Goal: Task Accomplishment & Management: Complete application form

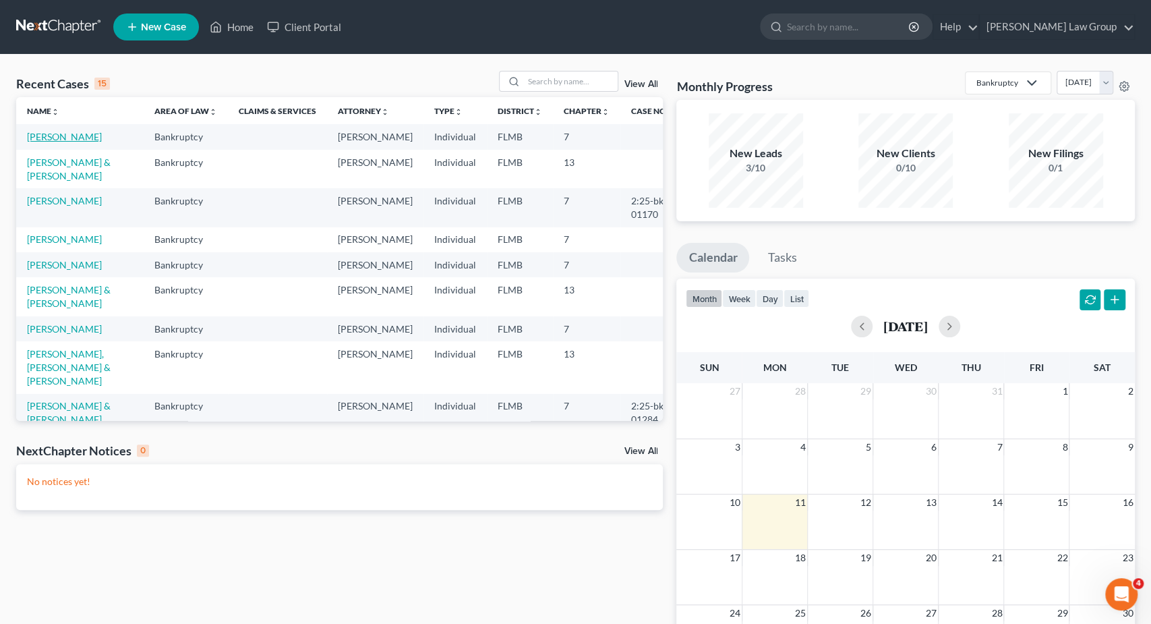
click at [39, 134] on link "[PERSON_NAME]" at bounding box center [64, 136] width 75 height 11
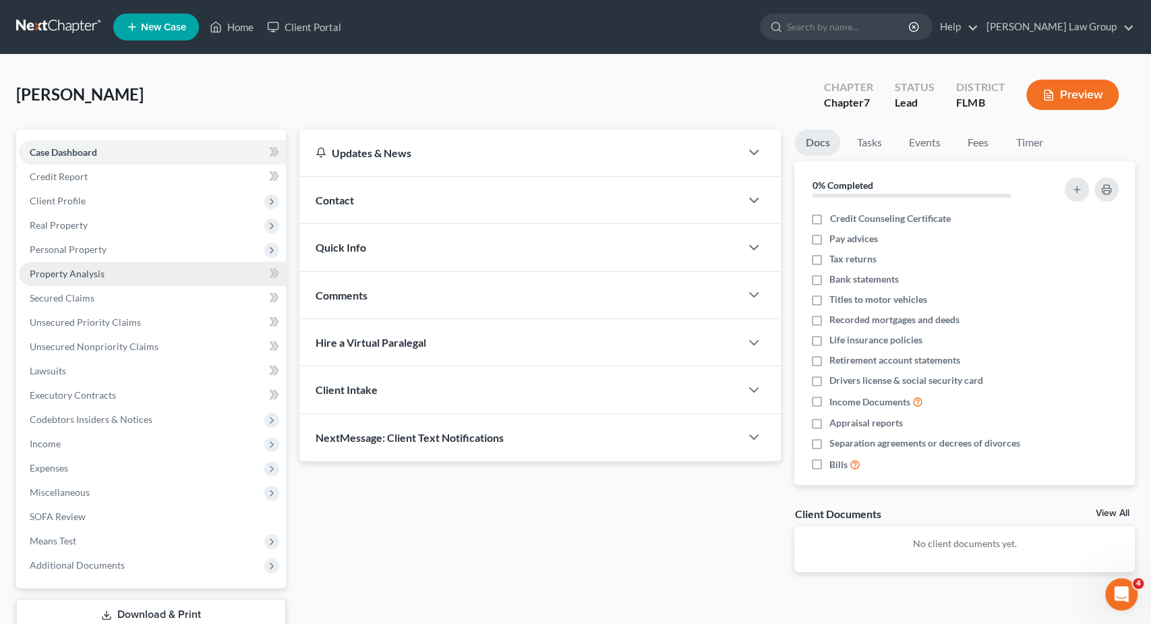
click at [96, 274] on span "Property Analysis" at bounding box center [67, 273] width 75 height 11
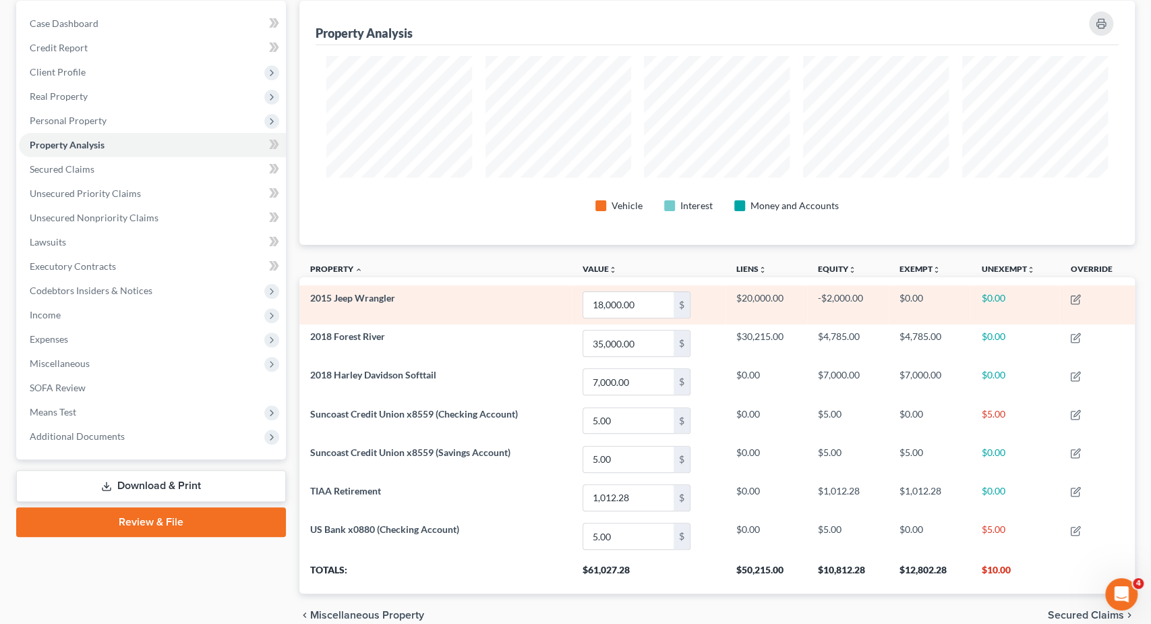
scroll to position [140, 0]
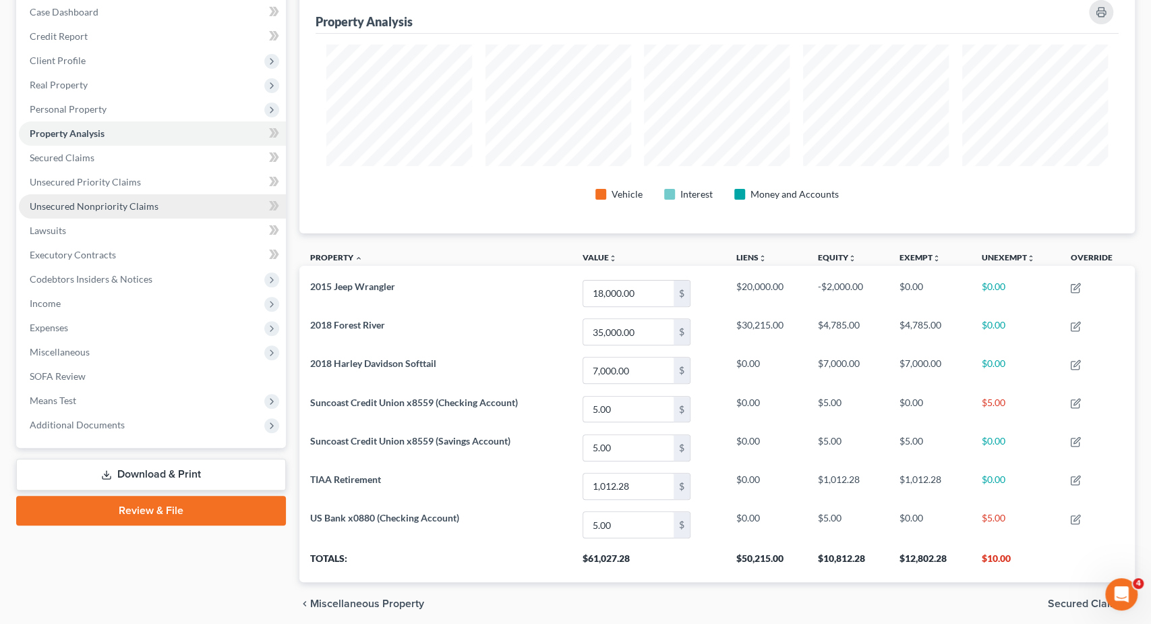
click at [117, 208] on span "Unsecured Nonpriority Claims" at bounding box center [94, 205] width 129 height 11
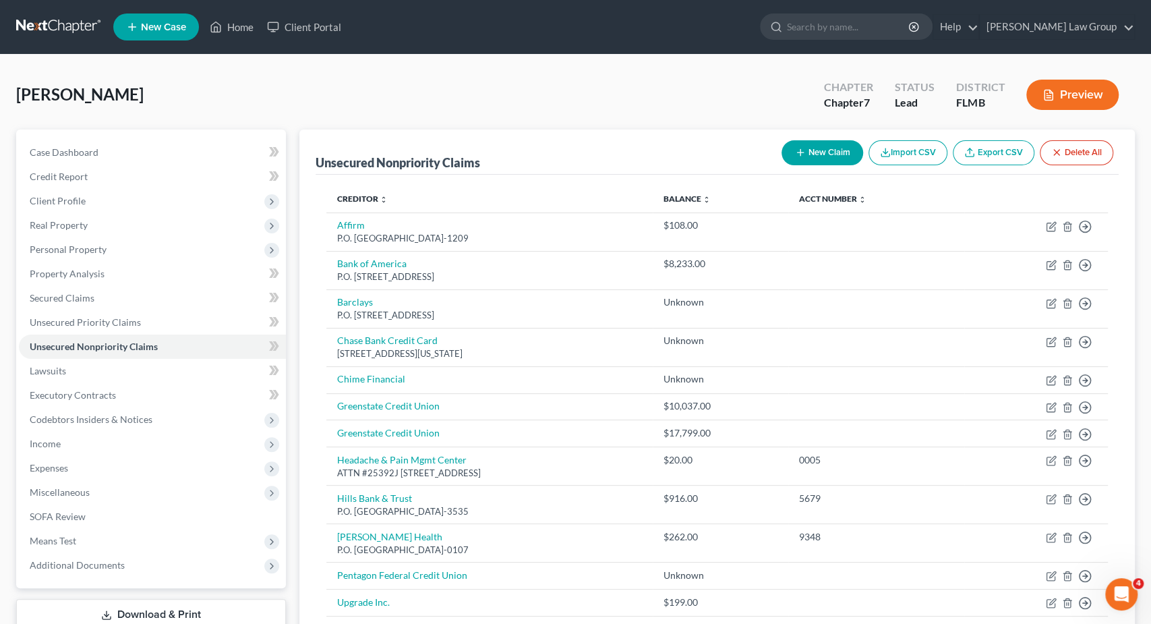
click at [838, 153] on button "New Claim" at bounding box center [822, 152] width 82 height 25
select select "0"
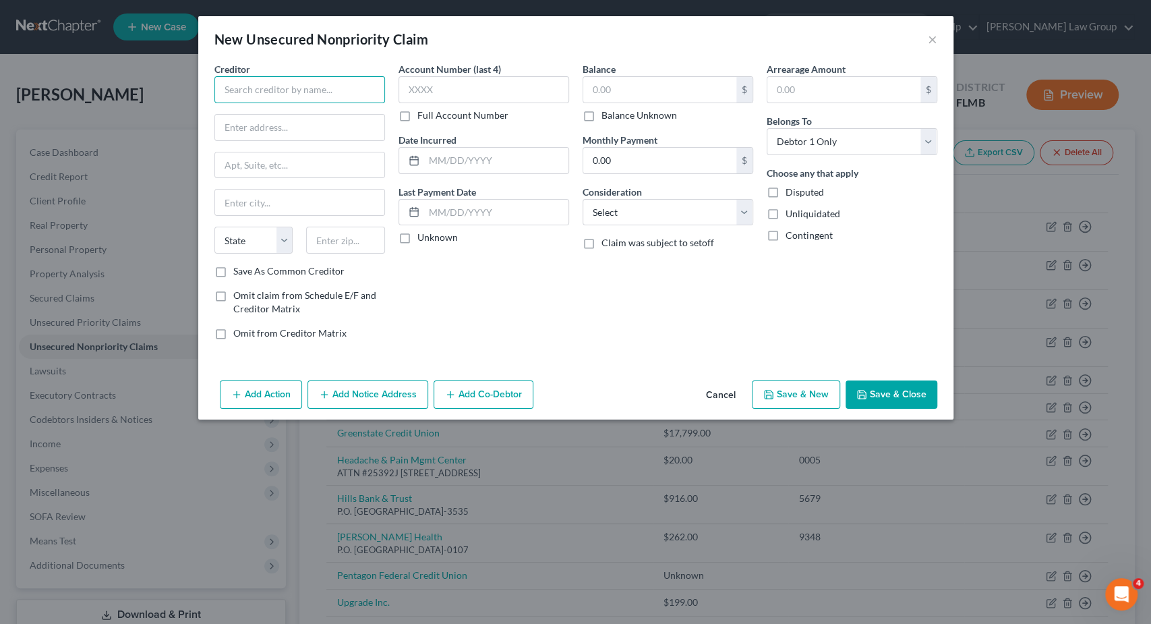
click at [317, 99] on input "text" at bounding box center [299, 89] width 171 height 27
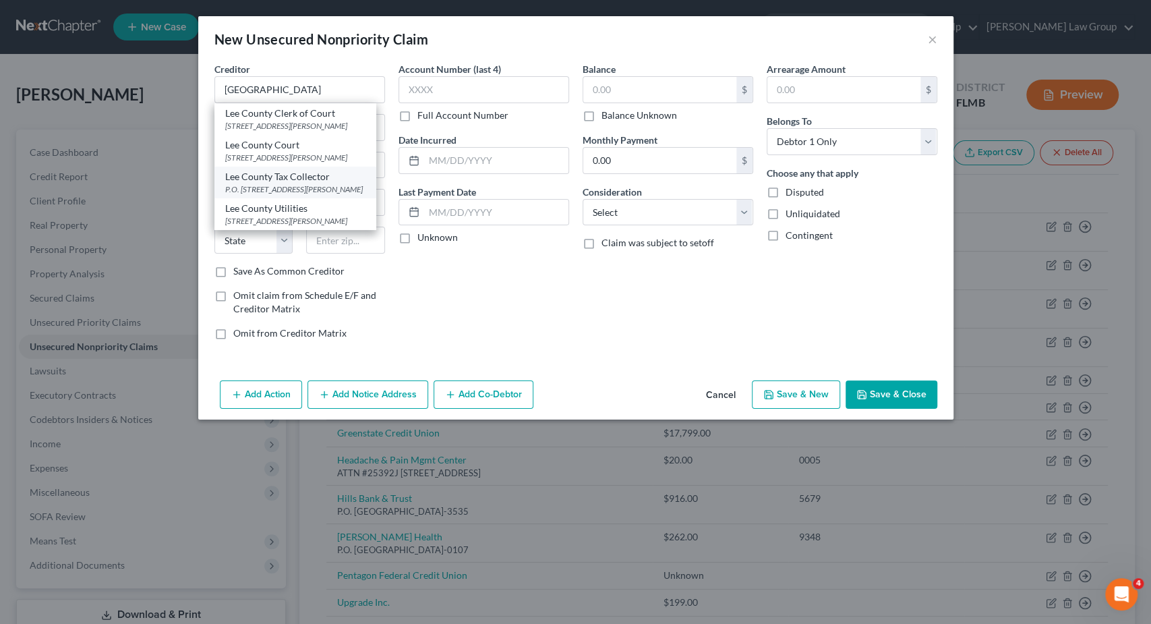
click at [316, 188] on div "P.O. [STREET_ADDRESS][PERSON_NAME]" at bounding box center [295, 188] width 140 height 11
type input "Lee County Tax Collector"
type input "P.O. Box 1609"
type input "[GEOGRAPHIC_DATA][PERSON_NAME]"
select select "9"
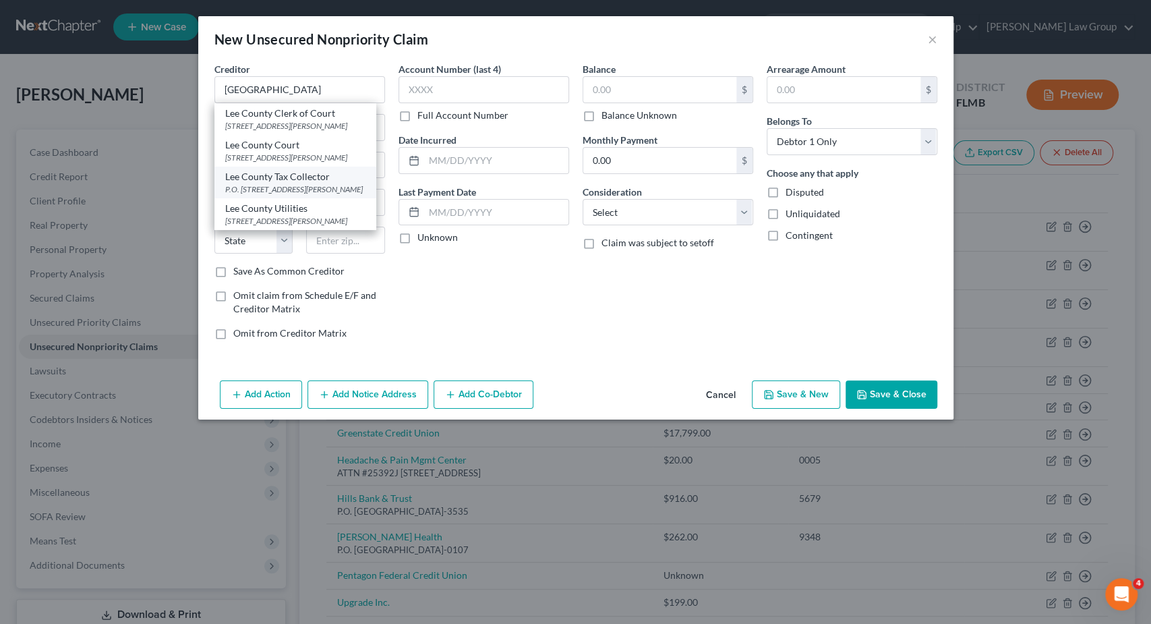
type input "33902"
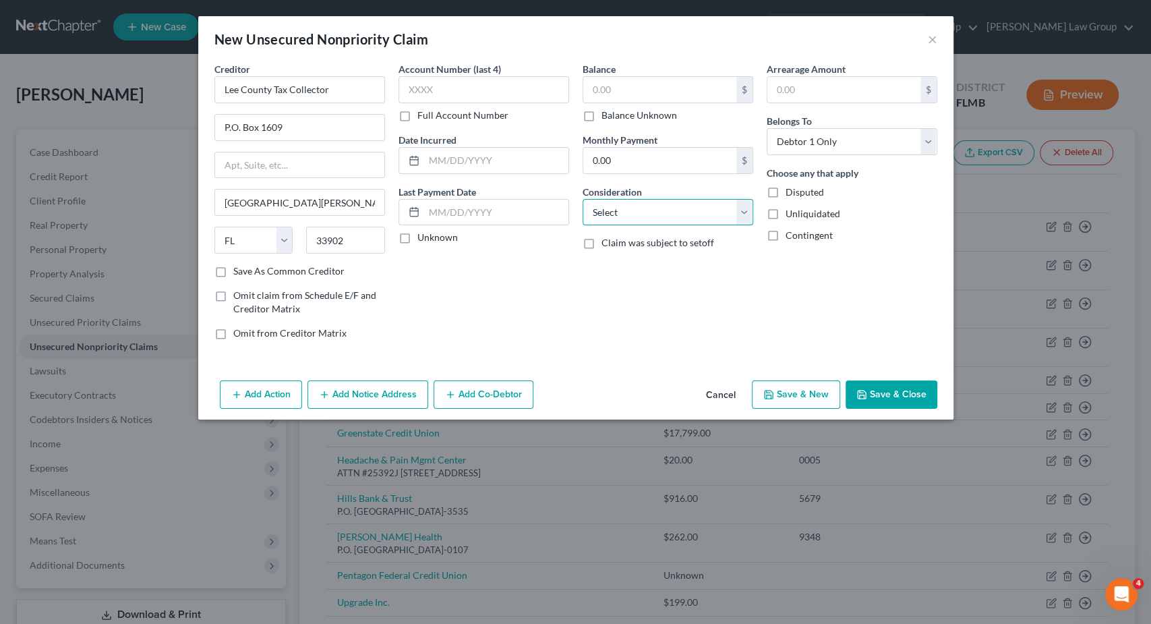
click at [583, 199] on select "Select Cable / Satellite Services Collection Agency Credit Card Debt Debt Couns…" at bounding box center [668, 212] width 171 height 27
select select "14"
click option "Other" at bounding box center [0, 0] width 0 height 0
click at [649, 265] on input "text" at bounding box center [667, 264] width 169 height 26
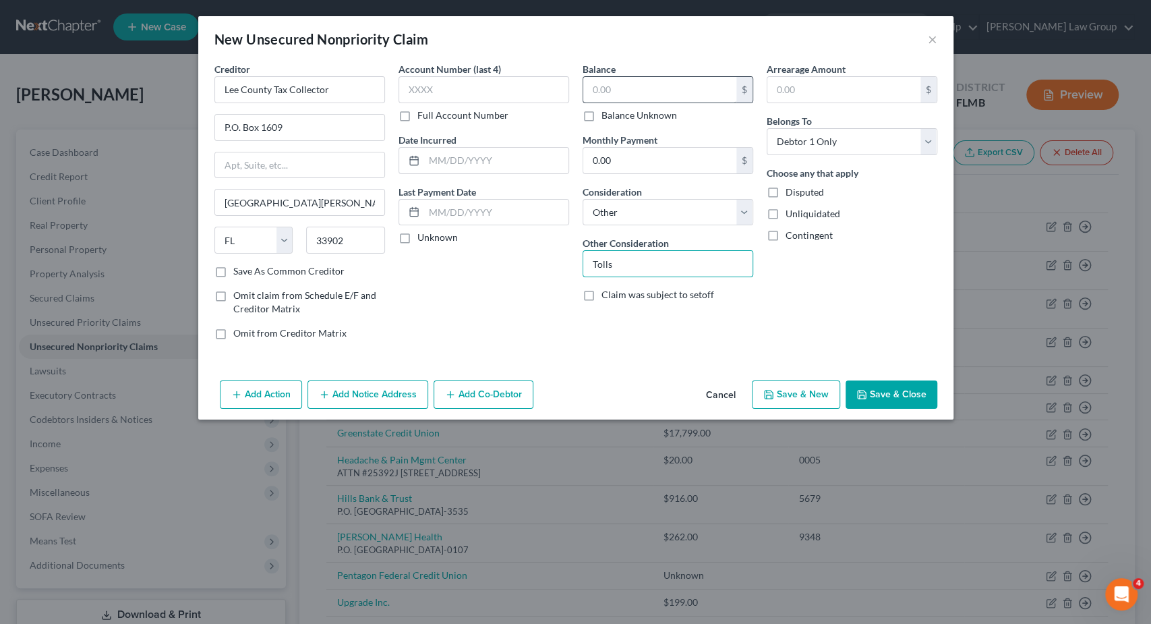
type input "Tolls"
click at [629, 80] on input "1" at bounding box center [659, 90] width 153 height 26
drag, startPoint x: 878, startPoint y: 392, endPoint x: 865, endPoint y: 387, distance: 14.3
click at [870, 388] on button "Save & Close" at bounding box center [891, 394] width 92 height 28
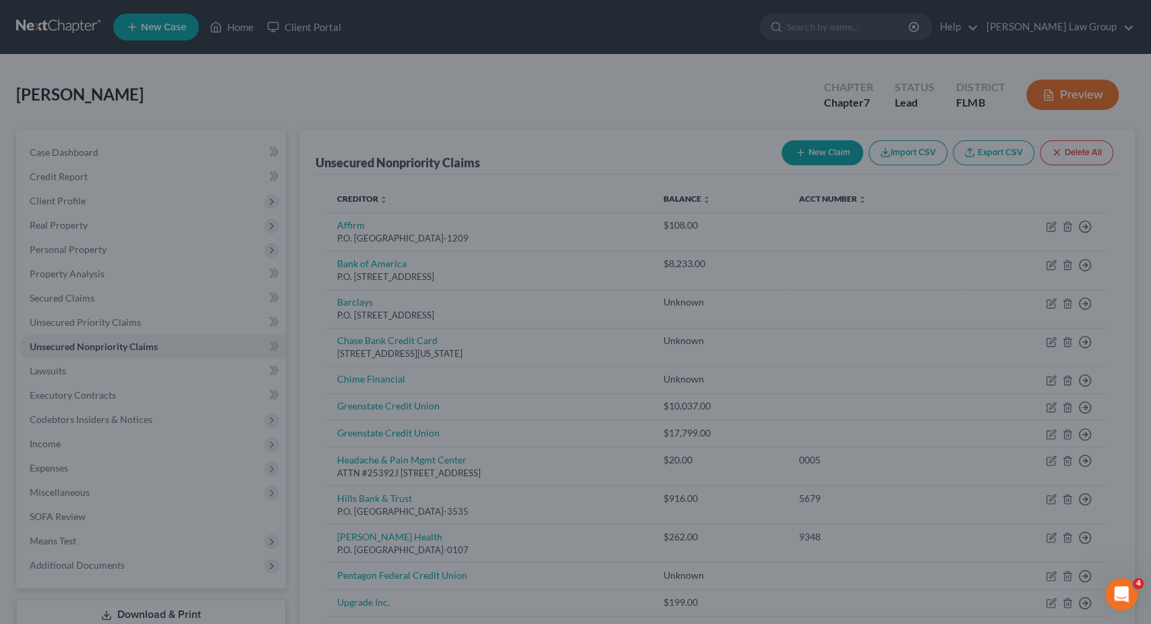
type input "125.00"
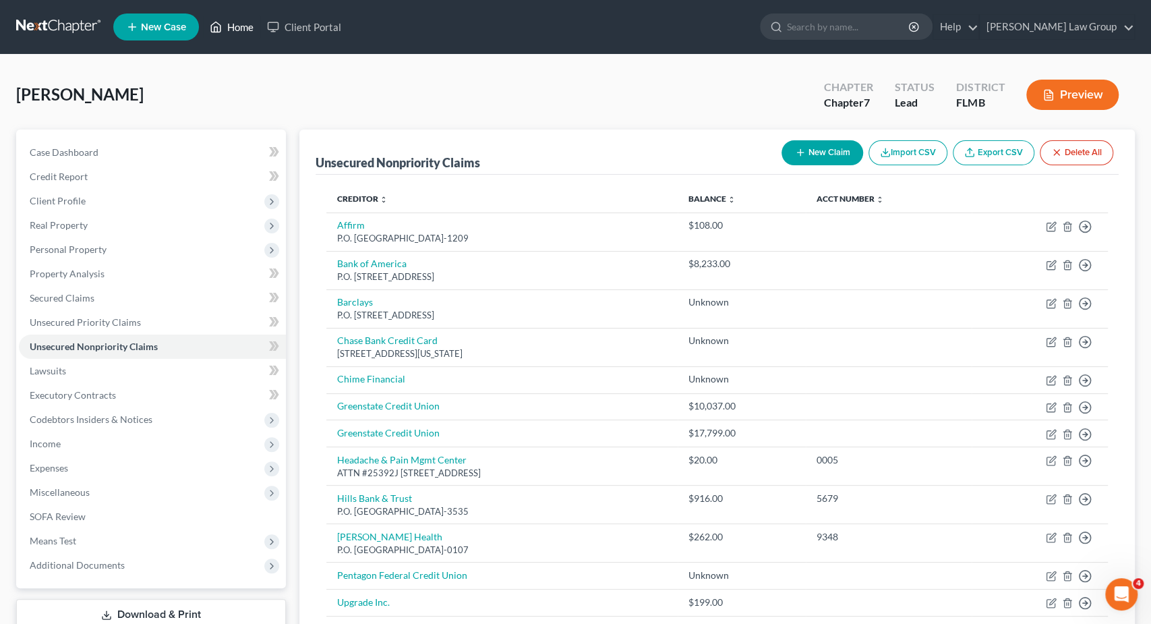
click at [231, 25] on link "Home" at bounding box center [231, 27] width 57 height 24
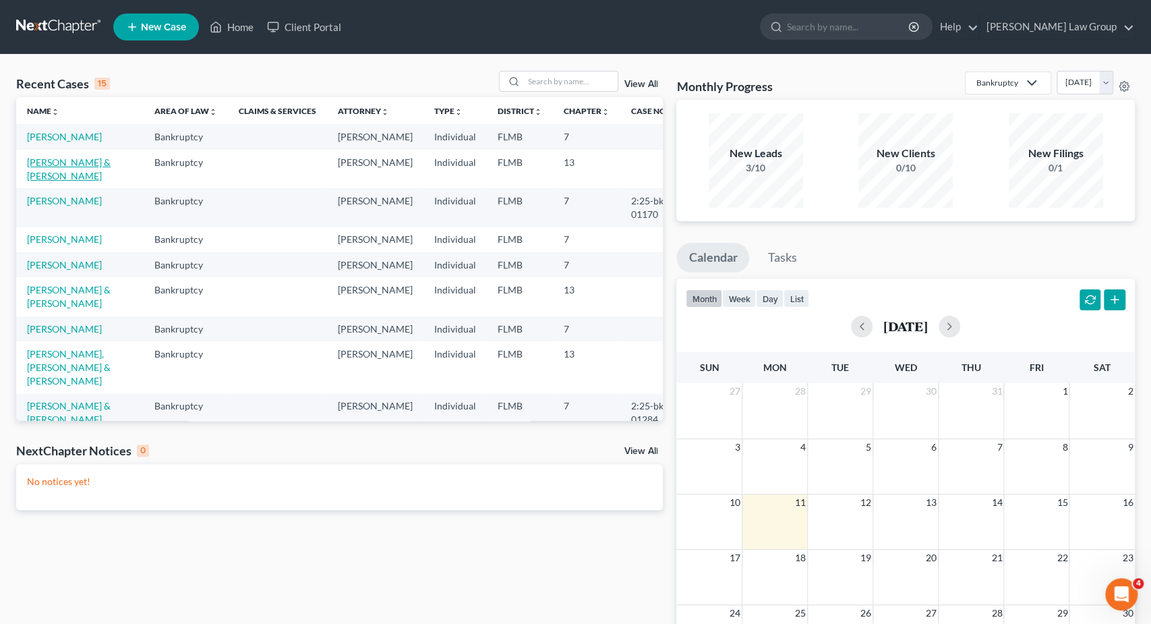
click at [63, 157] on link "[PERSON_NAME] & [PERSON_NAME]" at bounding box center [69, 168] width 84 height 25
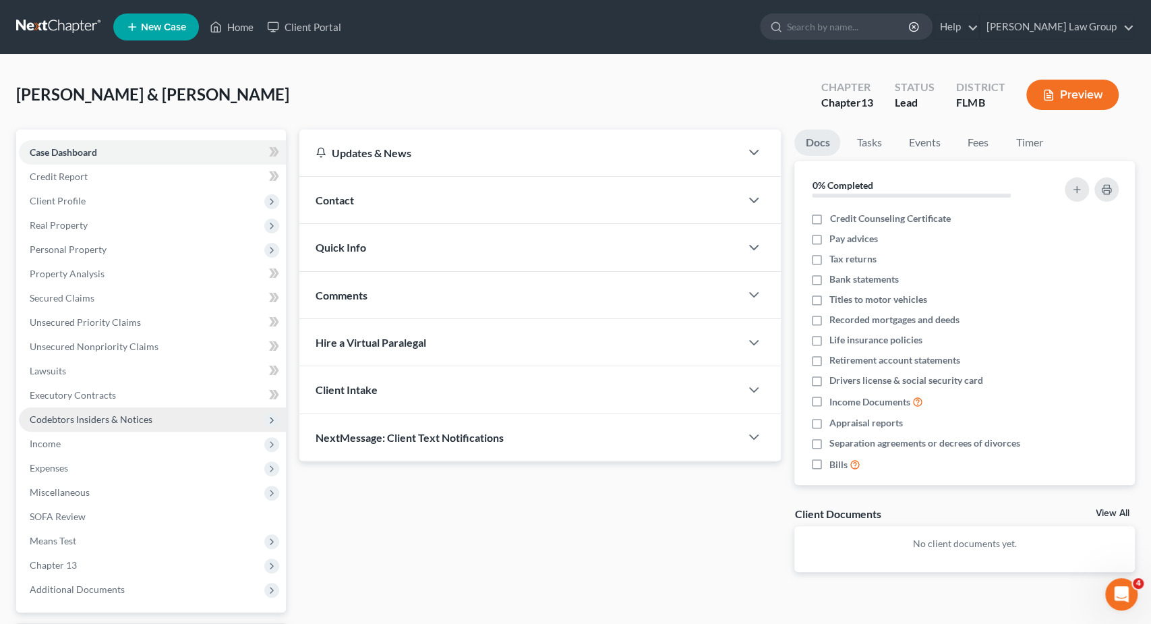
click at [110, 415] on span "Codebtors Insiders & Notices" at bounding box center [91, 418] width 123 height 11
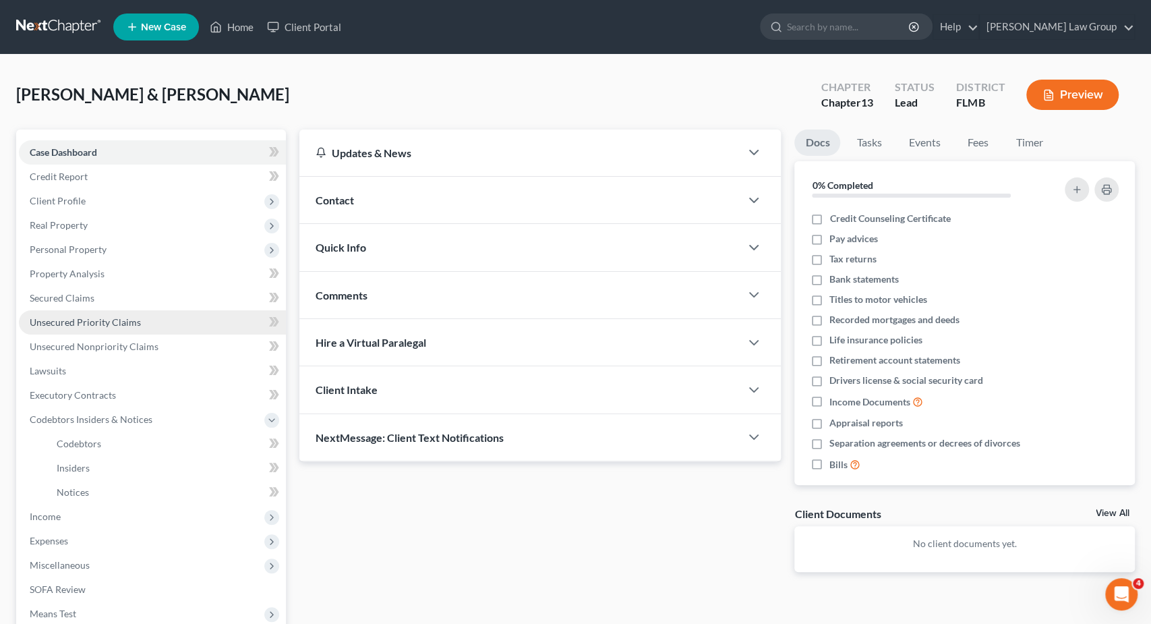
click at [117, 320] on span "Unsecured Priority Claims" at bounding box center [85, 321] width 111 height 11
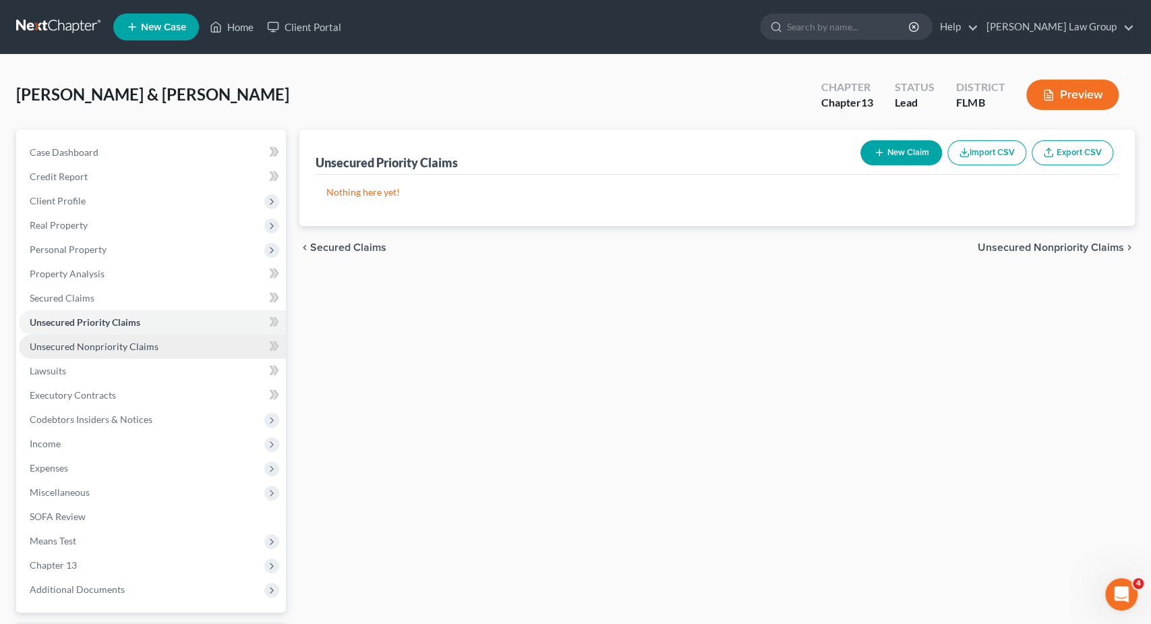
click at [120, 344] on span "Unsecured Nonpriority Claims" at bounding box center [94, 345] width 129 height 11
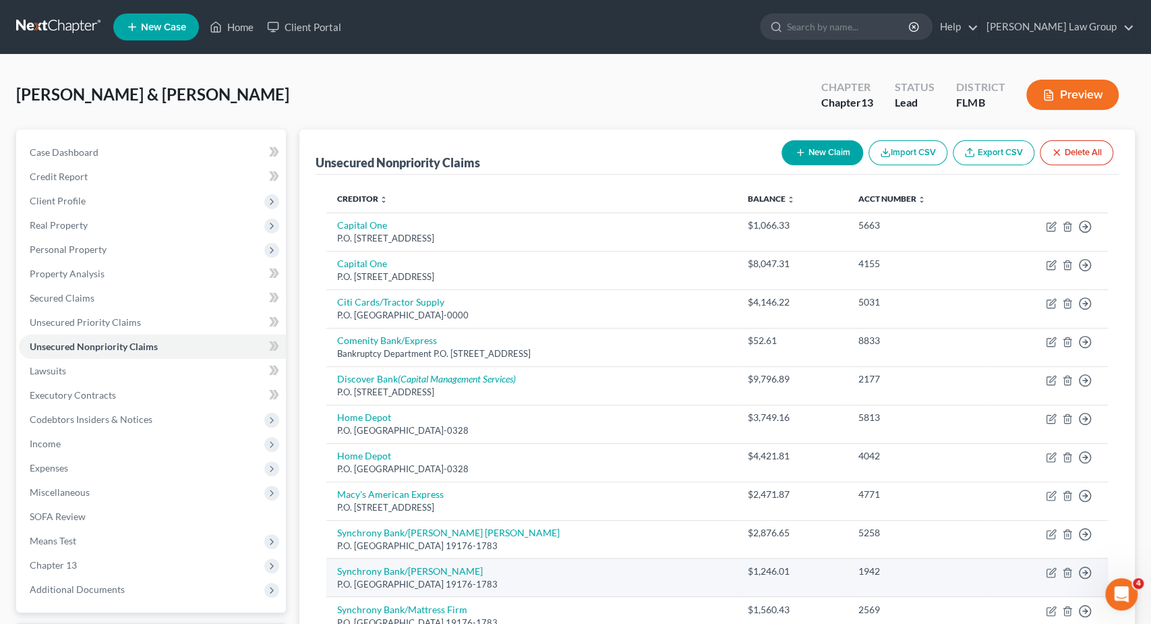
scroll to position [306, 0]
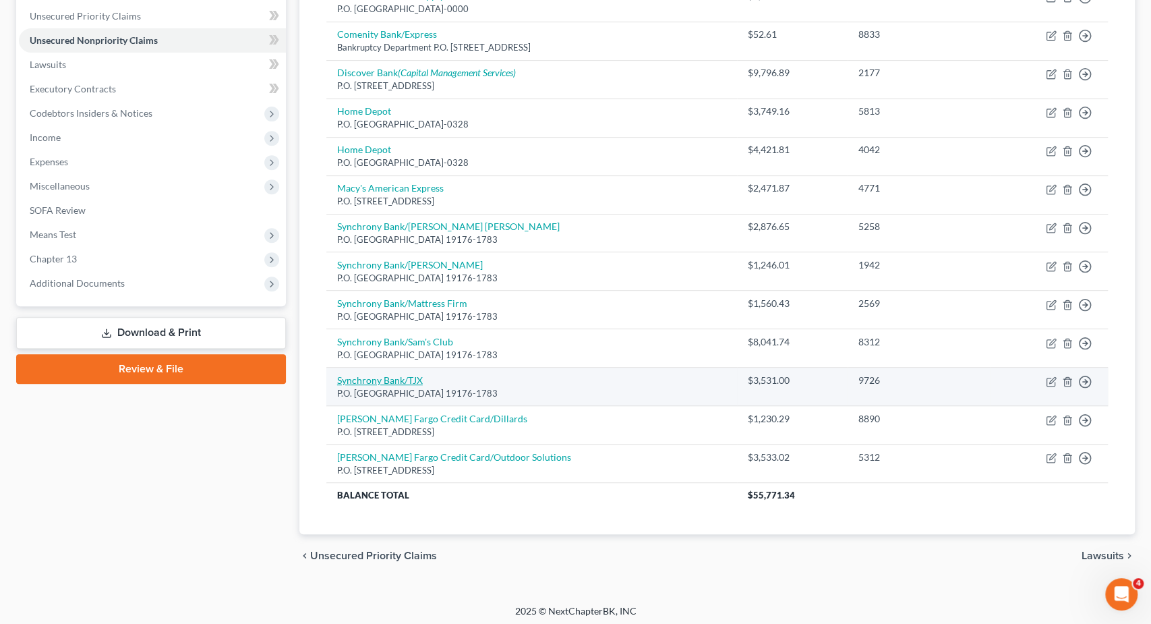
click at [403, 376] on link "Synchrony Bank/TJX" at bounding box center [380, 379] width 86 height 11
select select "39"
select select "2"
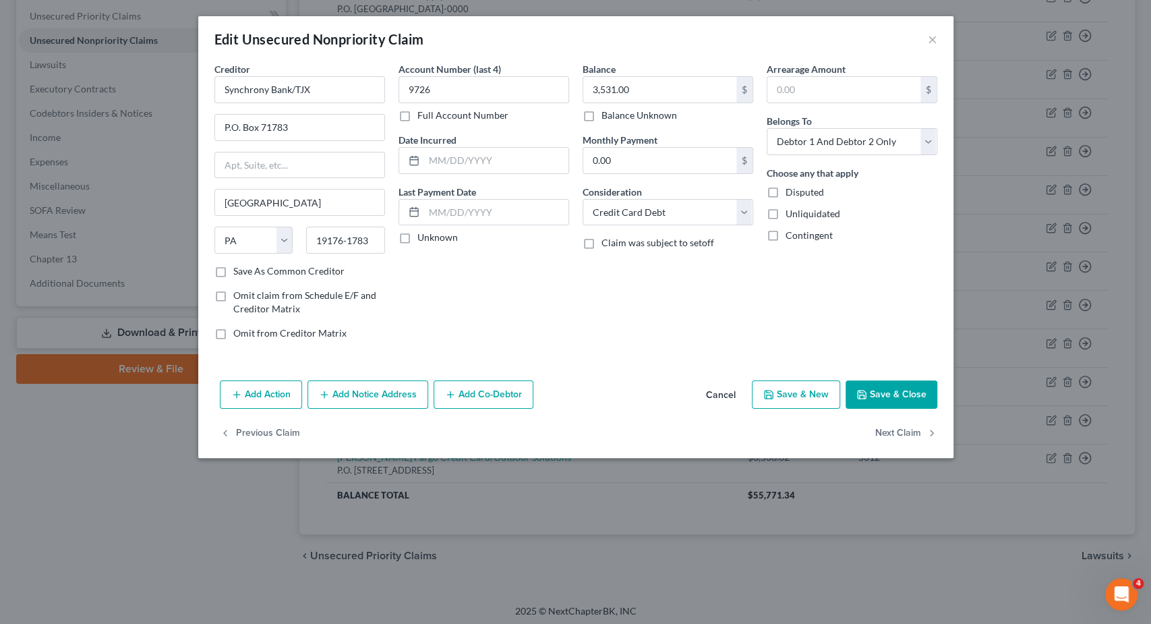
click at [365, 390] on button "Add Notice Address" at bounding box center [367, 394] width 121 height 28
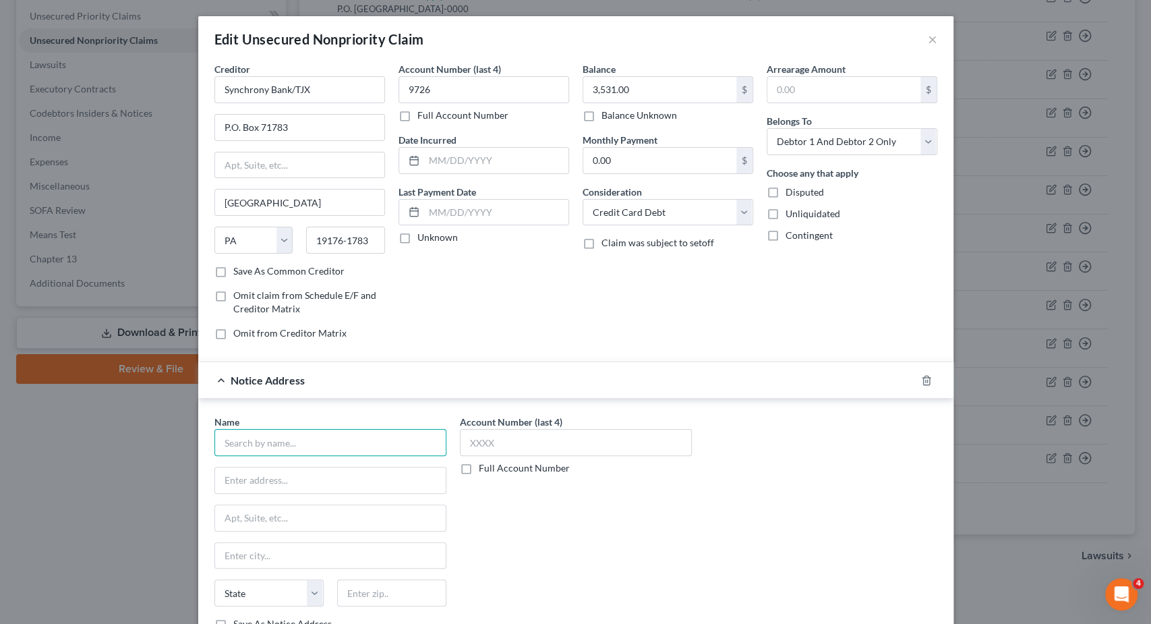
click at [324, 436] on input "text" at bounding box center [330, 442] width 232 height 27
click at [321, 461] on div "Hayt, Hayt, Landau" at bounding box center [295, 465] width 140 height 13
type input "Hayt, Hayt, Landau"
type input "7765 S.W. [STREET_ADDRESS]"
type input "[GEOGRAPHIC_DATA]"
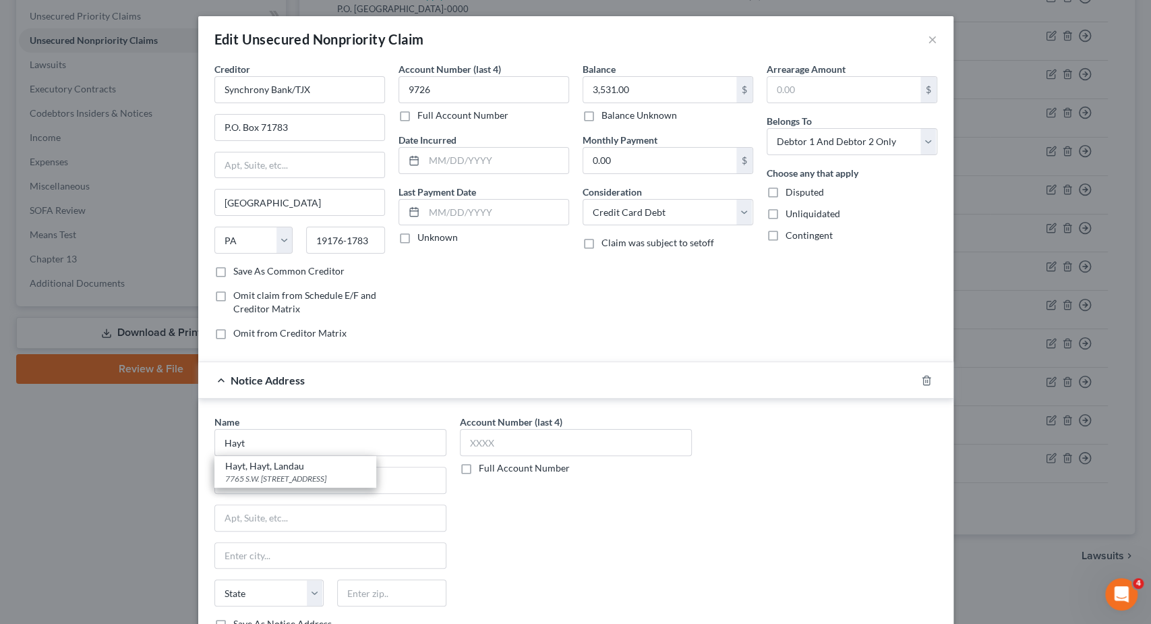
select select "9"
type input "33173-0000"
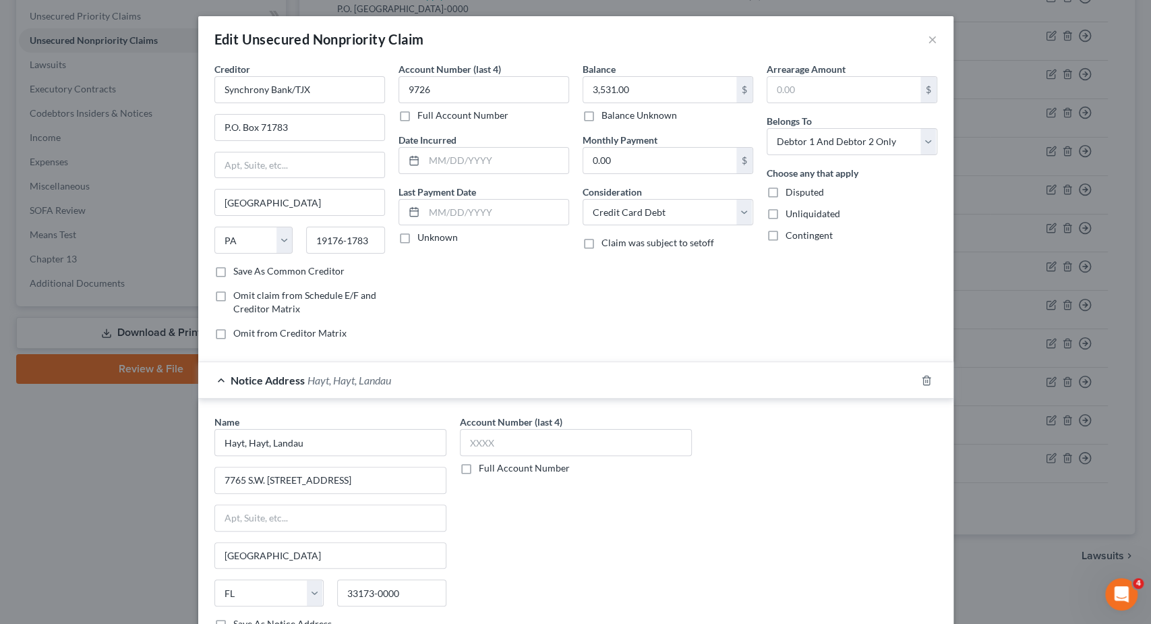
click at [479, 466] on label "Full Account Number" at bounding box center [524, 467] width 91 height 13
click at [484, 466] on input "Full Account Number" at bounding box center [488, 465] width 9 height 9
click at [482, 438] on input "text" at bounding box center [576, 442] width 232 height 27
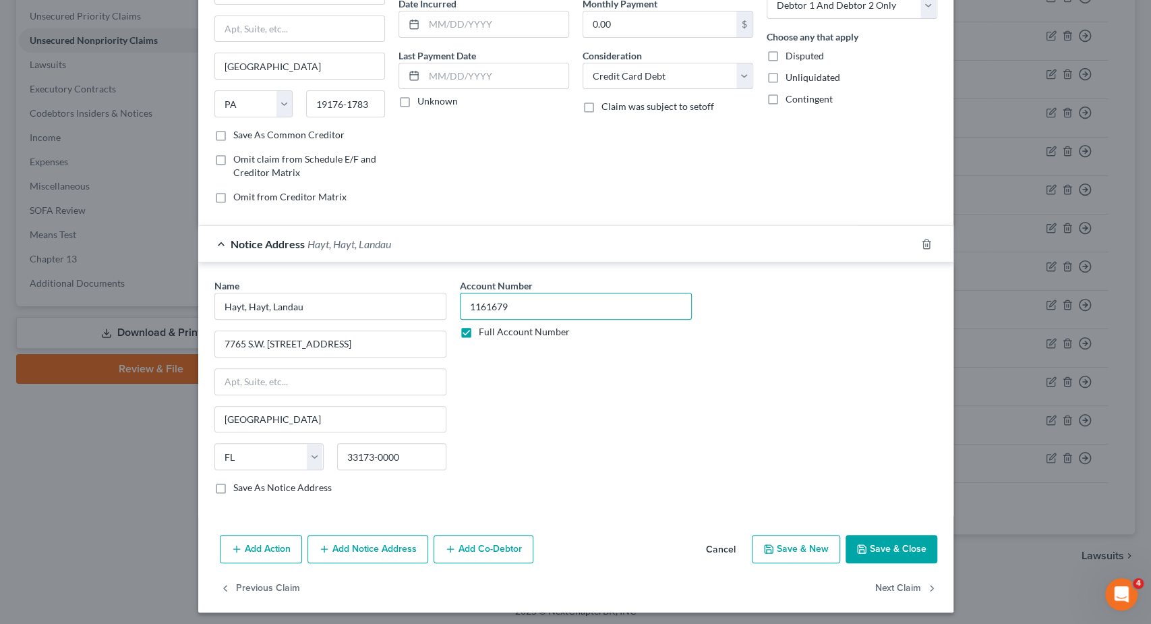
type input "1161679"
click at [880, 536] on button "Save & Close" at bounding box center [891, 549] width 92 height 28
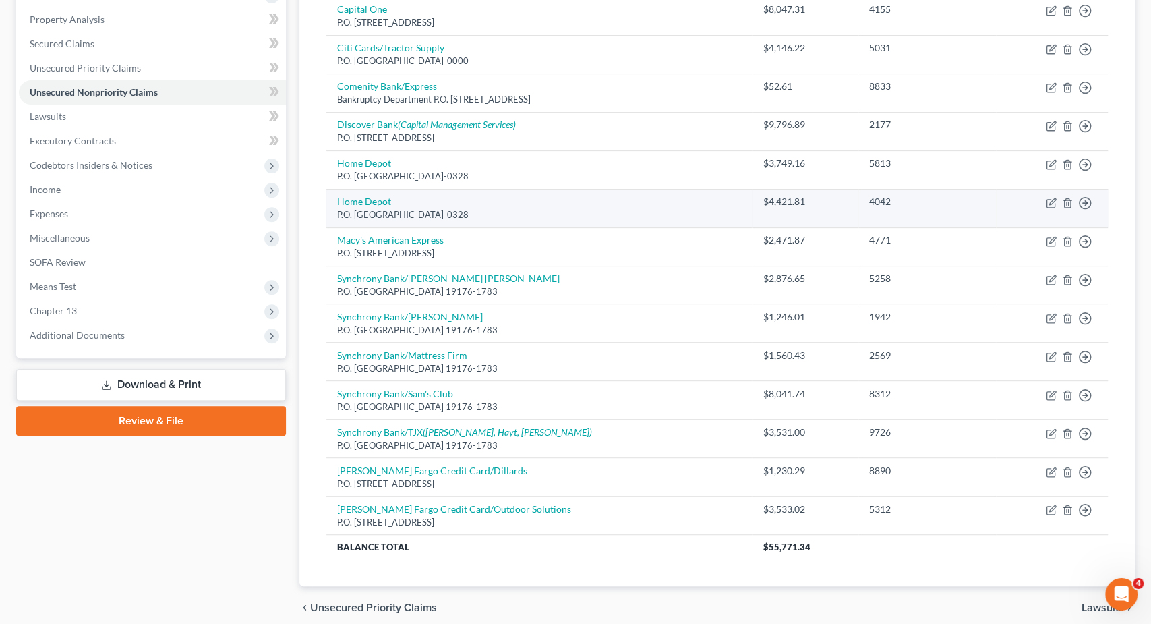
scroll to position [166, 0]
